Goal: Task Accomplishment & Management: Complete application form

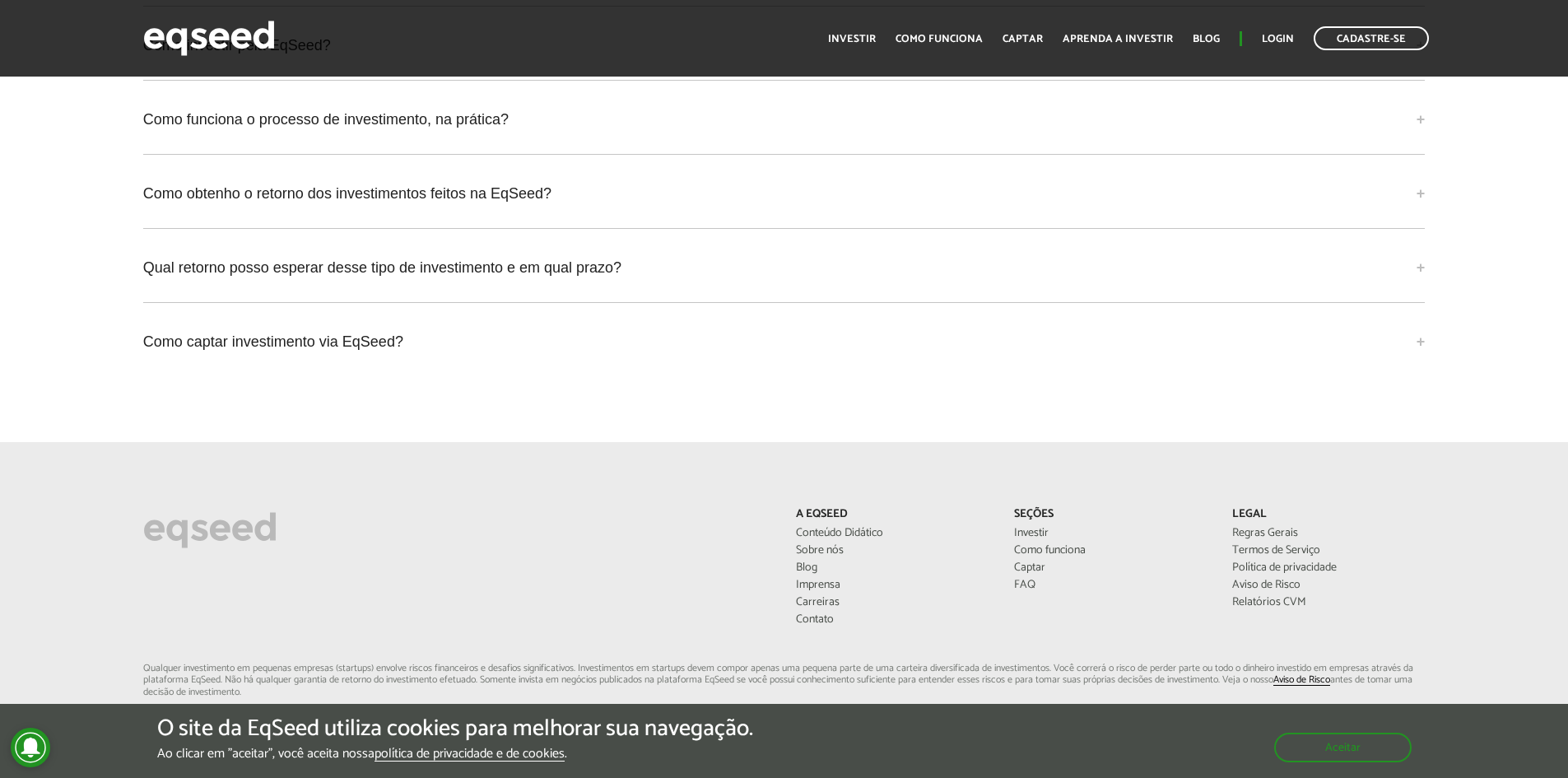
scroll to position [4119, 0]
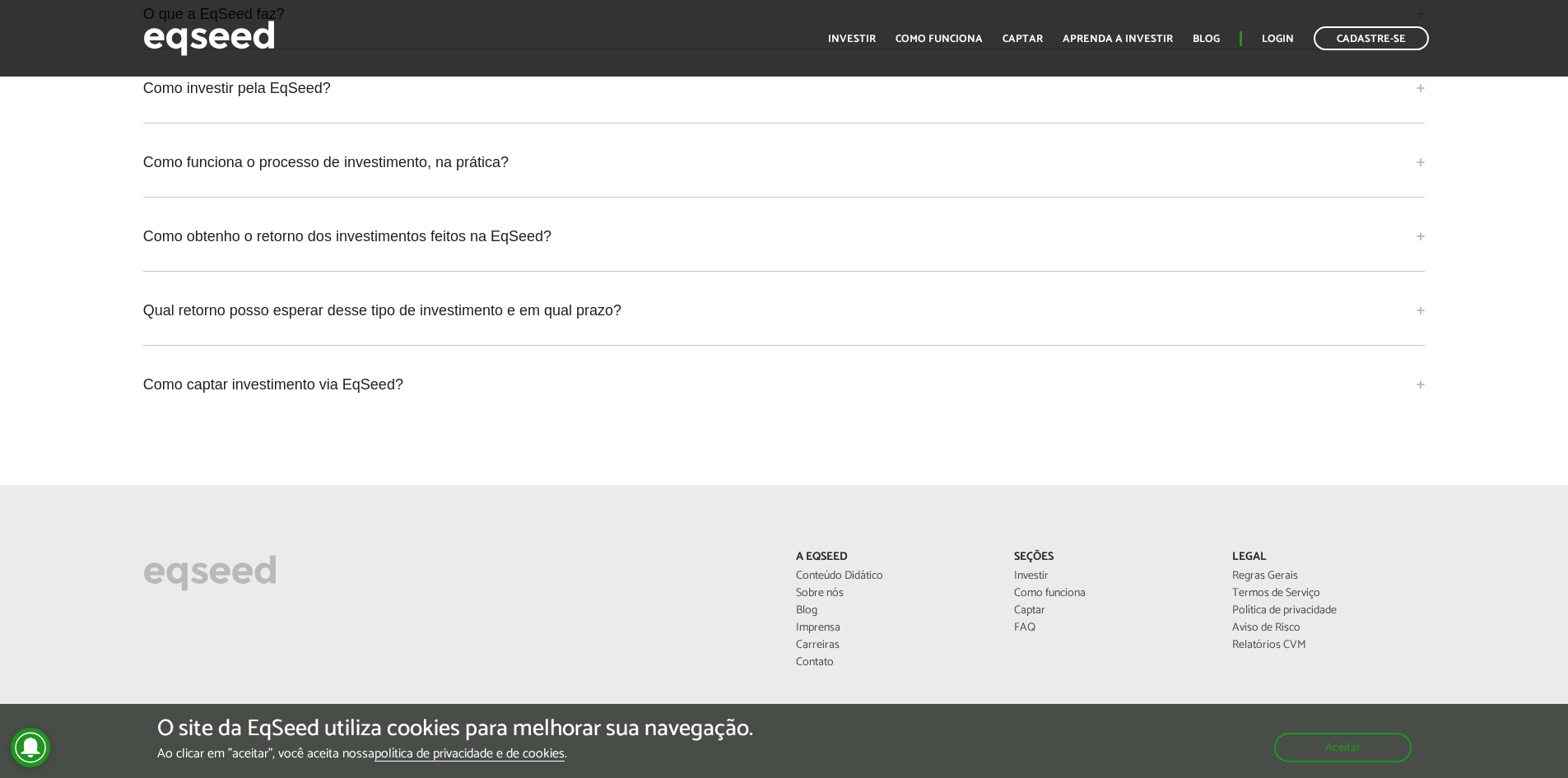
click at [1313, 763] on div "O site da EqSeed utiliza cookies para melhorar sua navegação. Ao clicar em "ace…" at bounding box center [784, 741] width 1568 height 49
click at [1327, 751] on button "Aceitar" at bounding box center [1345, 746] width 134 height 26
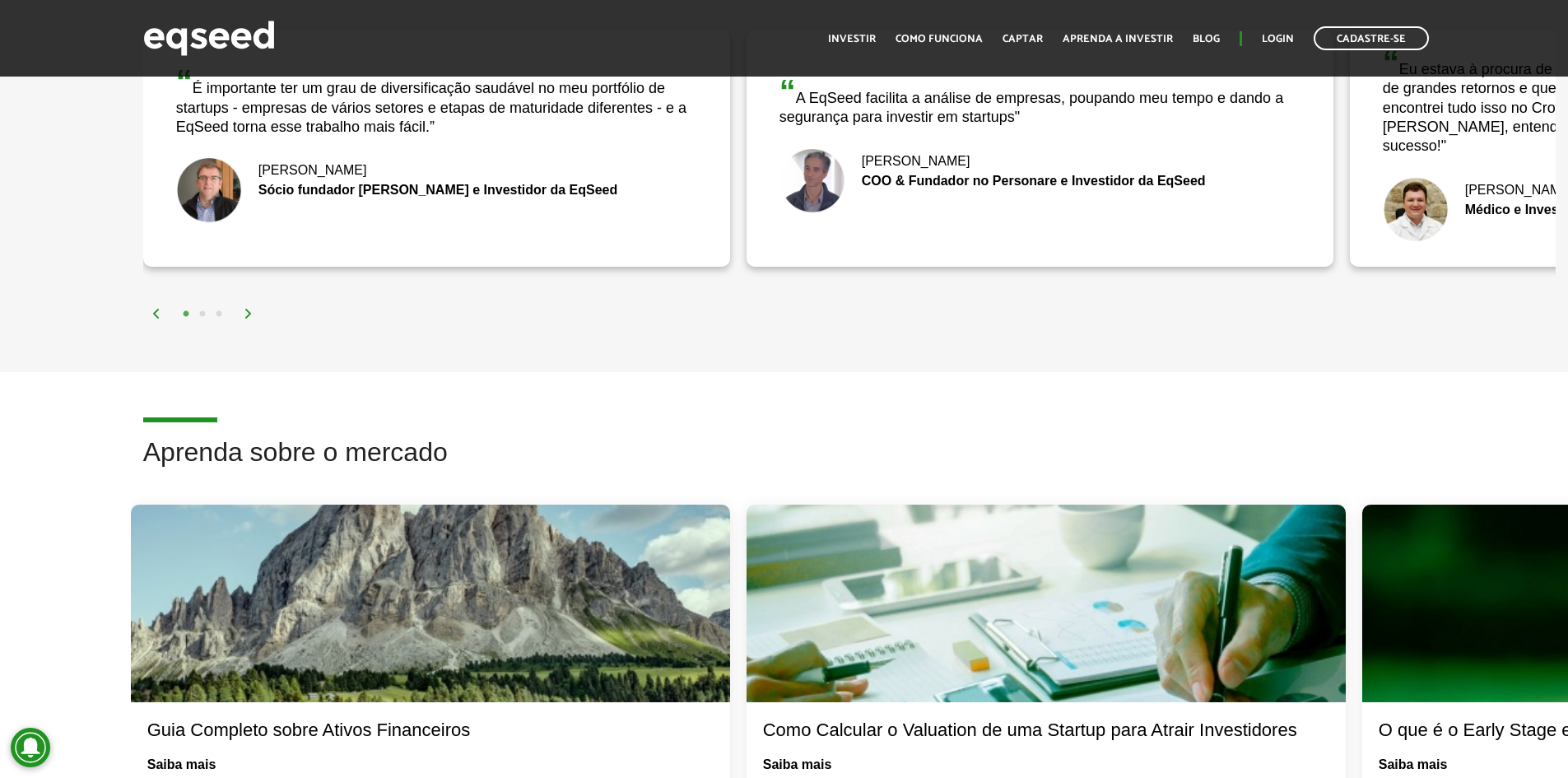
scroll to position [2884, 0]
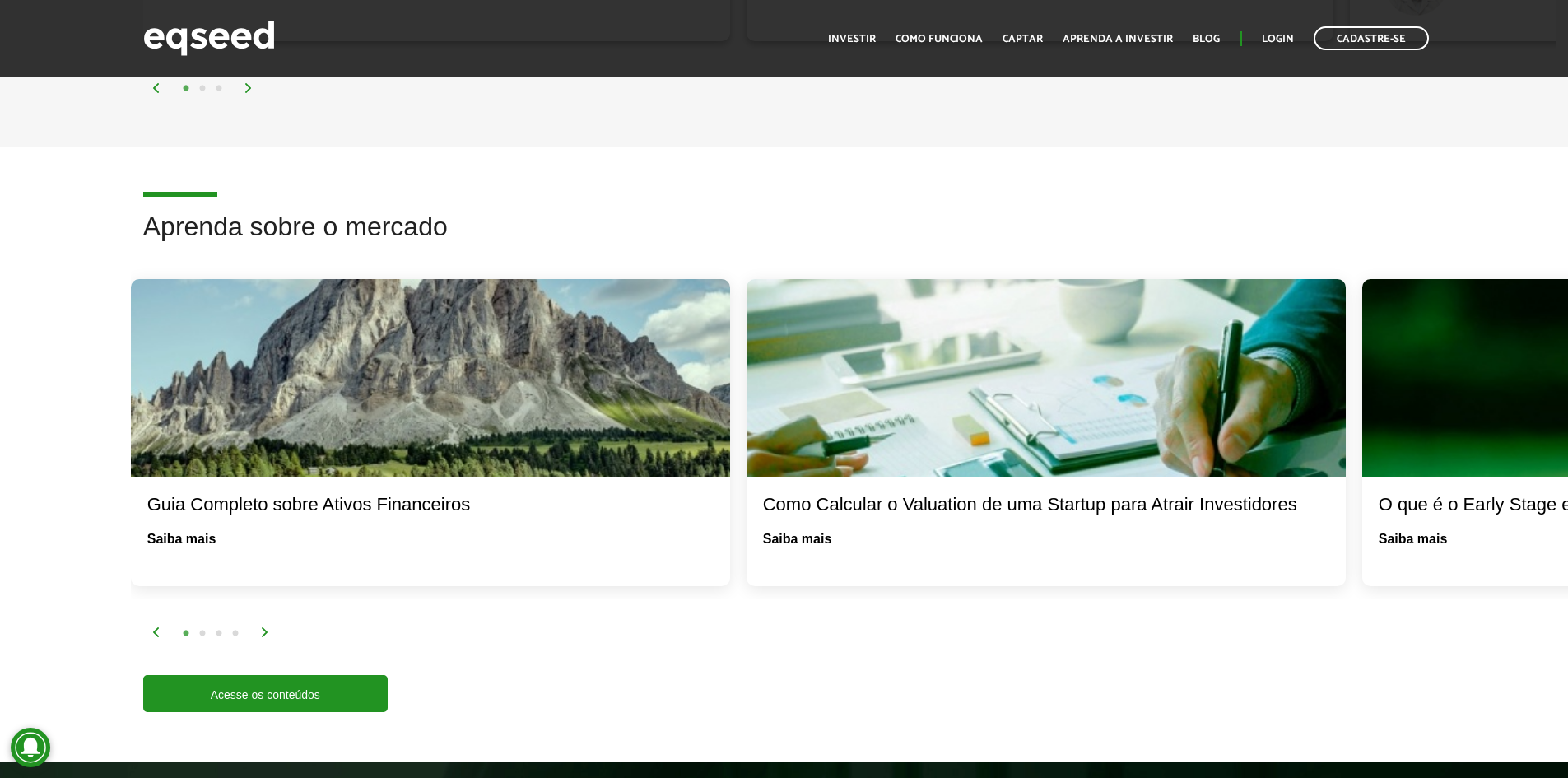
click at [260, 628] on img at bounding box center [265, 632] width 10 height 10
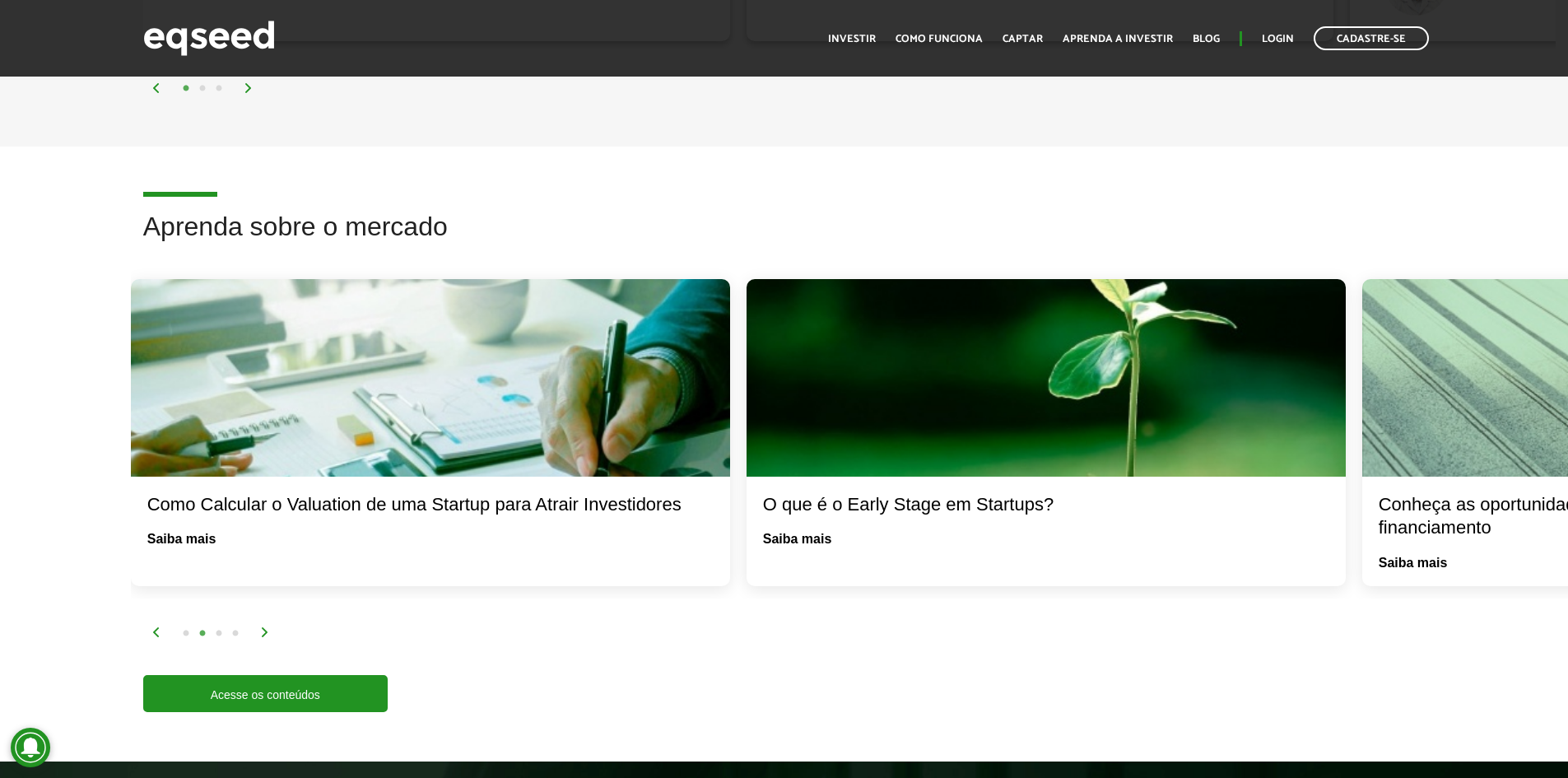
click at [260, 628] on img at bounding box center [265, 632] width 10 height 10
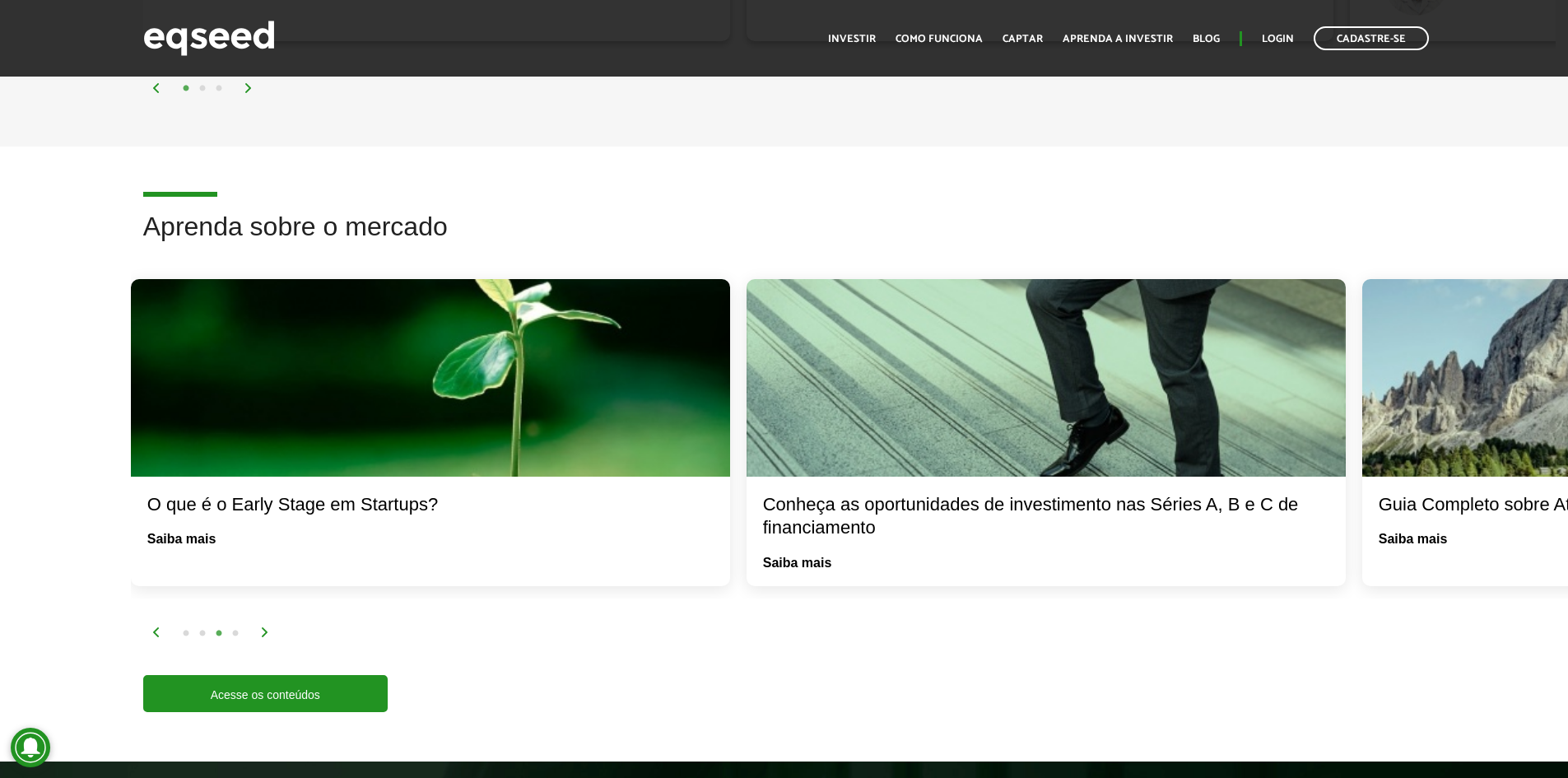
click at [270, 623] on div "1 2 3 4" at bounding box center [854, 632] width 1405 height 19
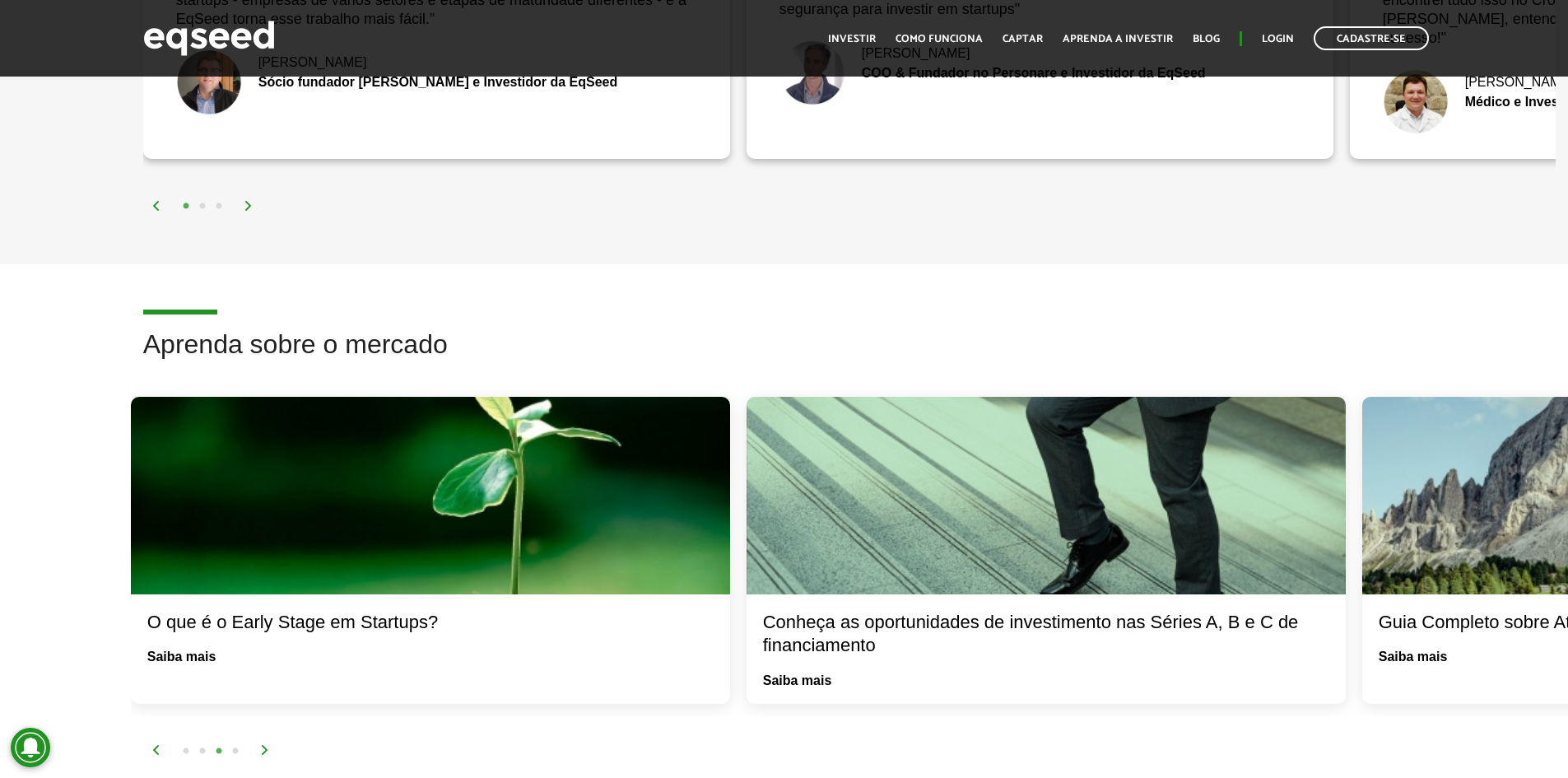
scroll to position [2637, 0]
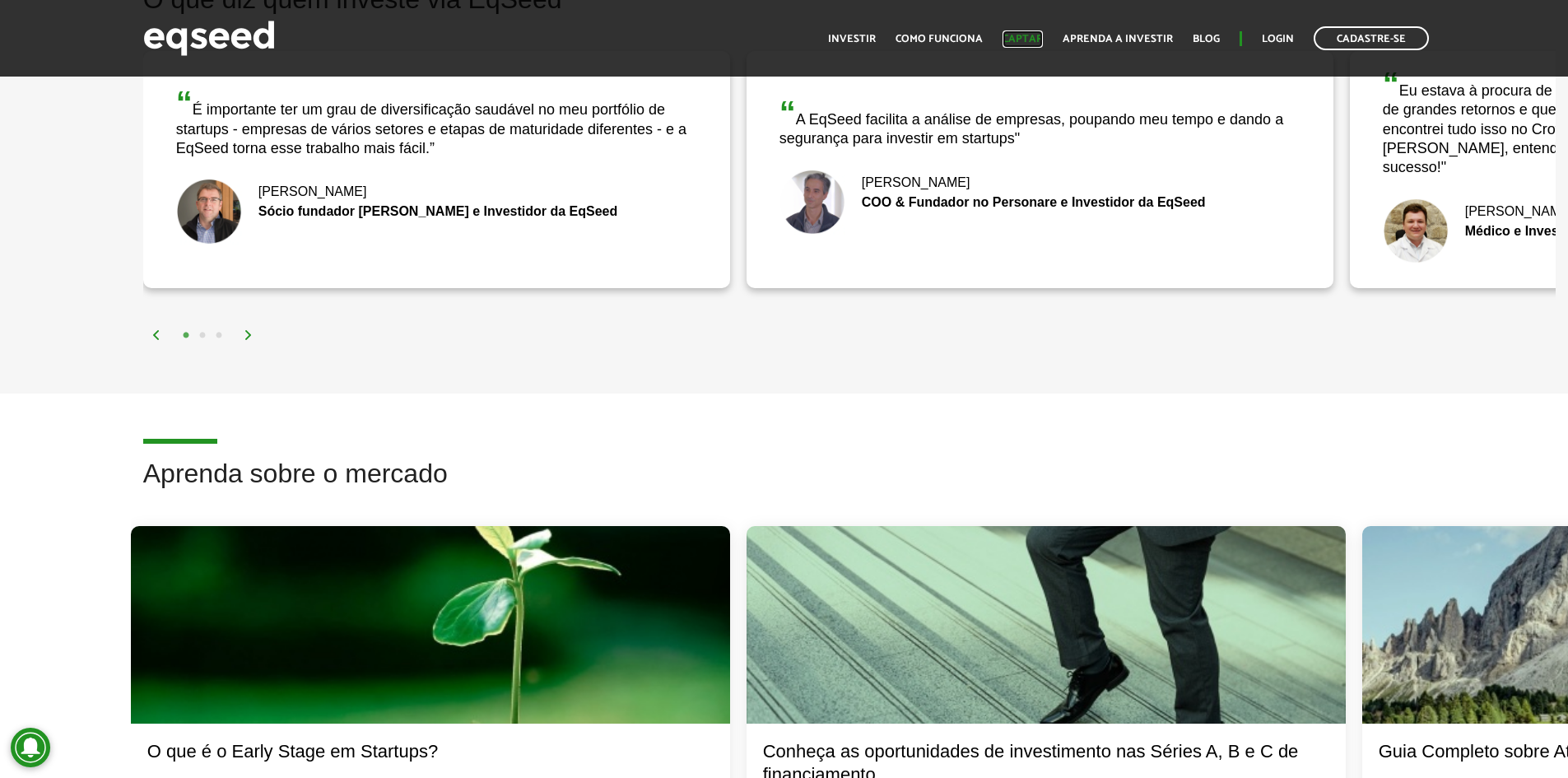
click at [1022, 34] on link "Captar" at bounding box center [1023, 39] width 40 height 11
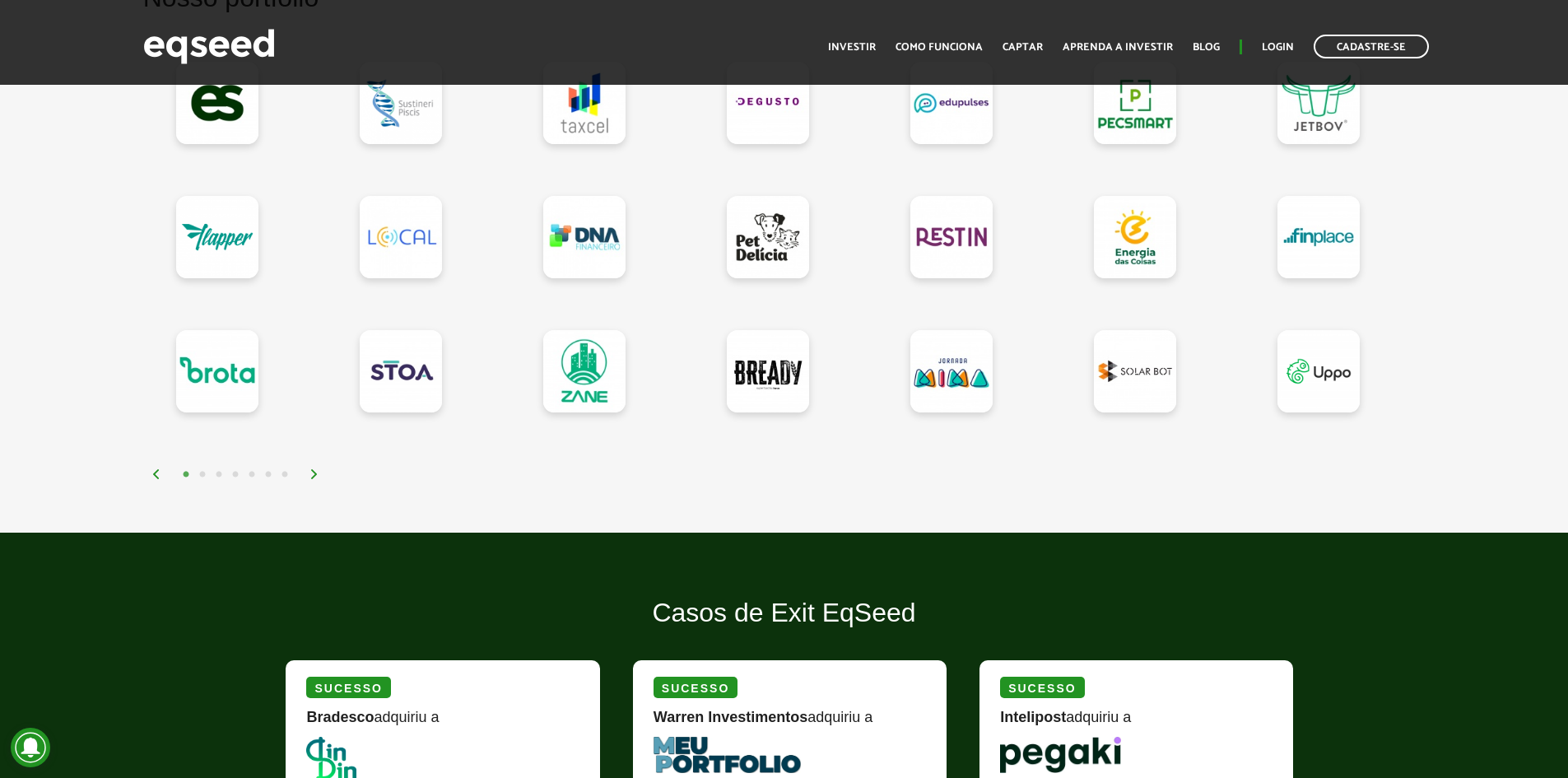
scroll to position [1728, 0]
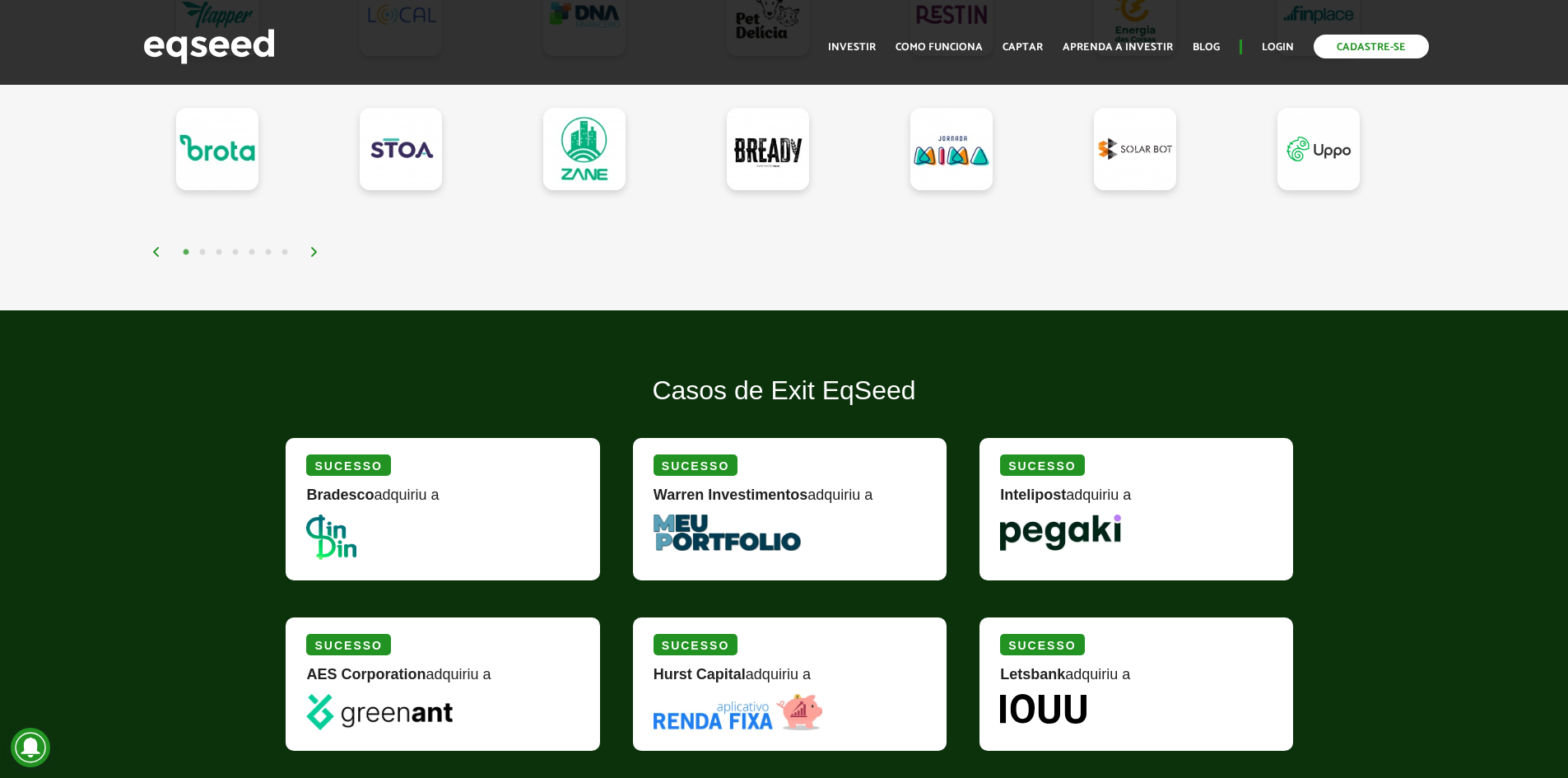
click at [1349, 51] on link "Cadastre-se" at bounding box center [1371, 47] width 115 height 24
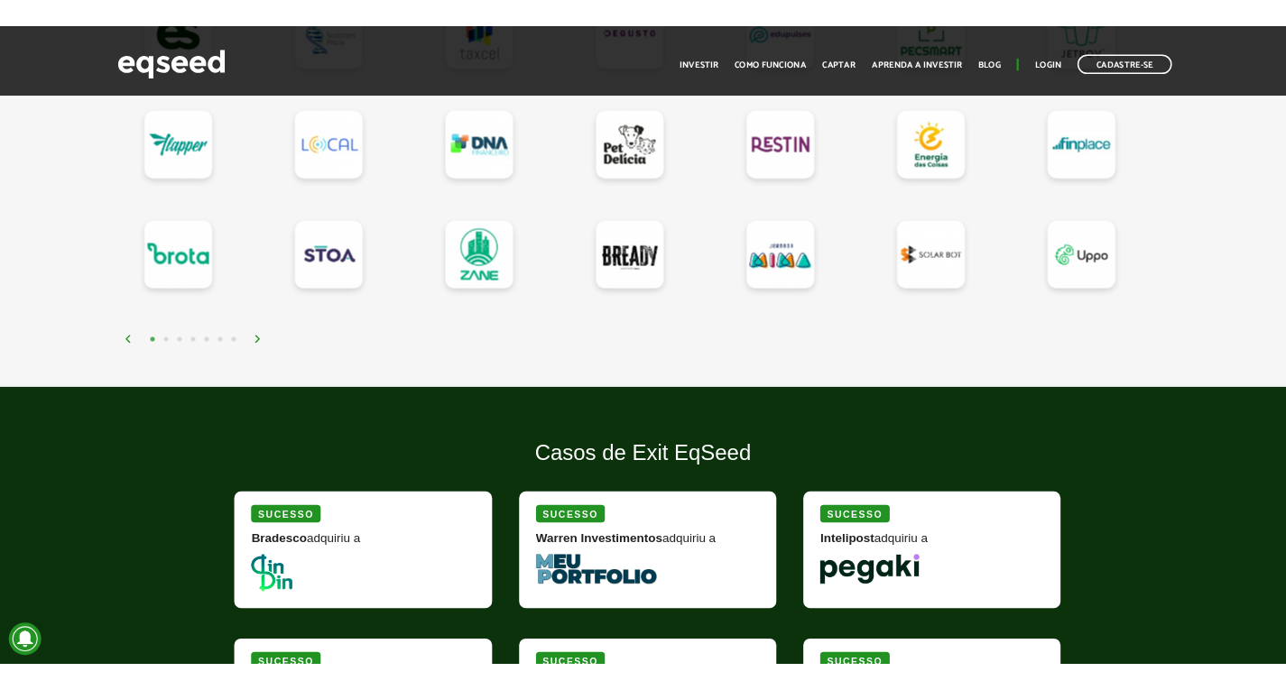
scroll to position [1985, 0]
